Goal: Task Accomplishment & Management: Manage account settings

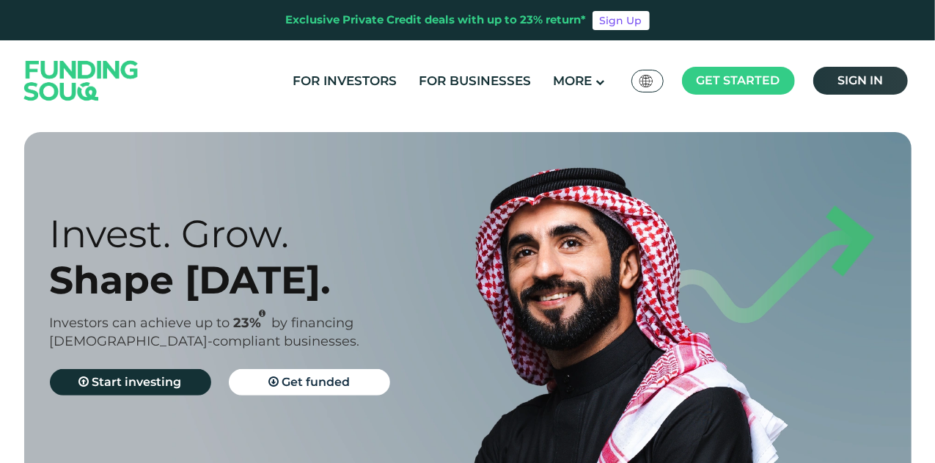
click at [868, 81] on span "Sign in" at bounding box center [860, 80] width 45 height 14
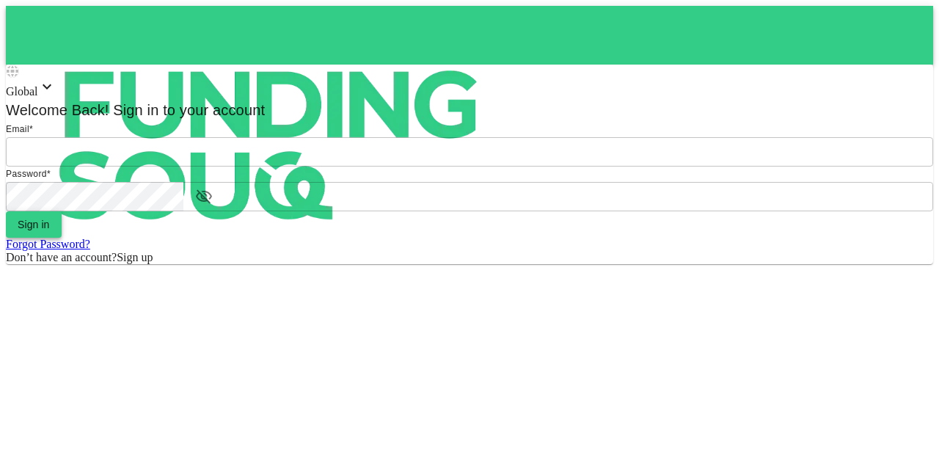
type input "[EMAIL_ADDRESS][PERSON_NAME][DOMAIN_NAME]"
click at [62, 238] on button "Sign in" at bounding box center [34, 224] width 56 height 26
